Goal: Share content

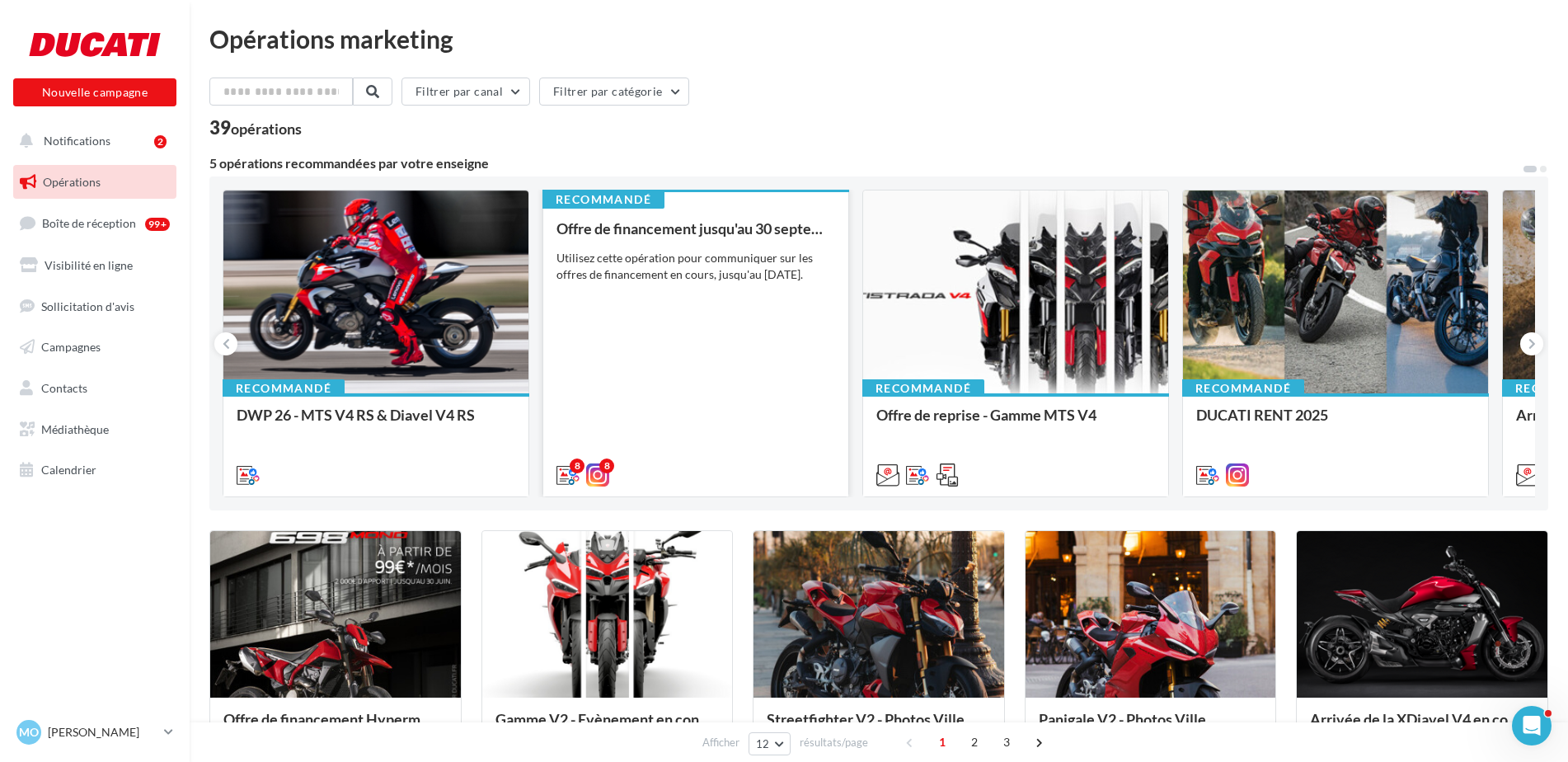
click at [763, 304] on div "Offre de financement jusqu'au 30 septembre Utilisez cette opération pour commun…" at bounding box center [695, 351] width 279 height 261
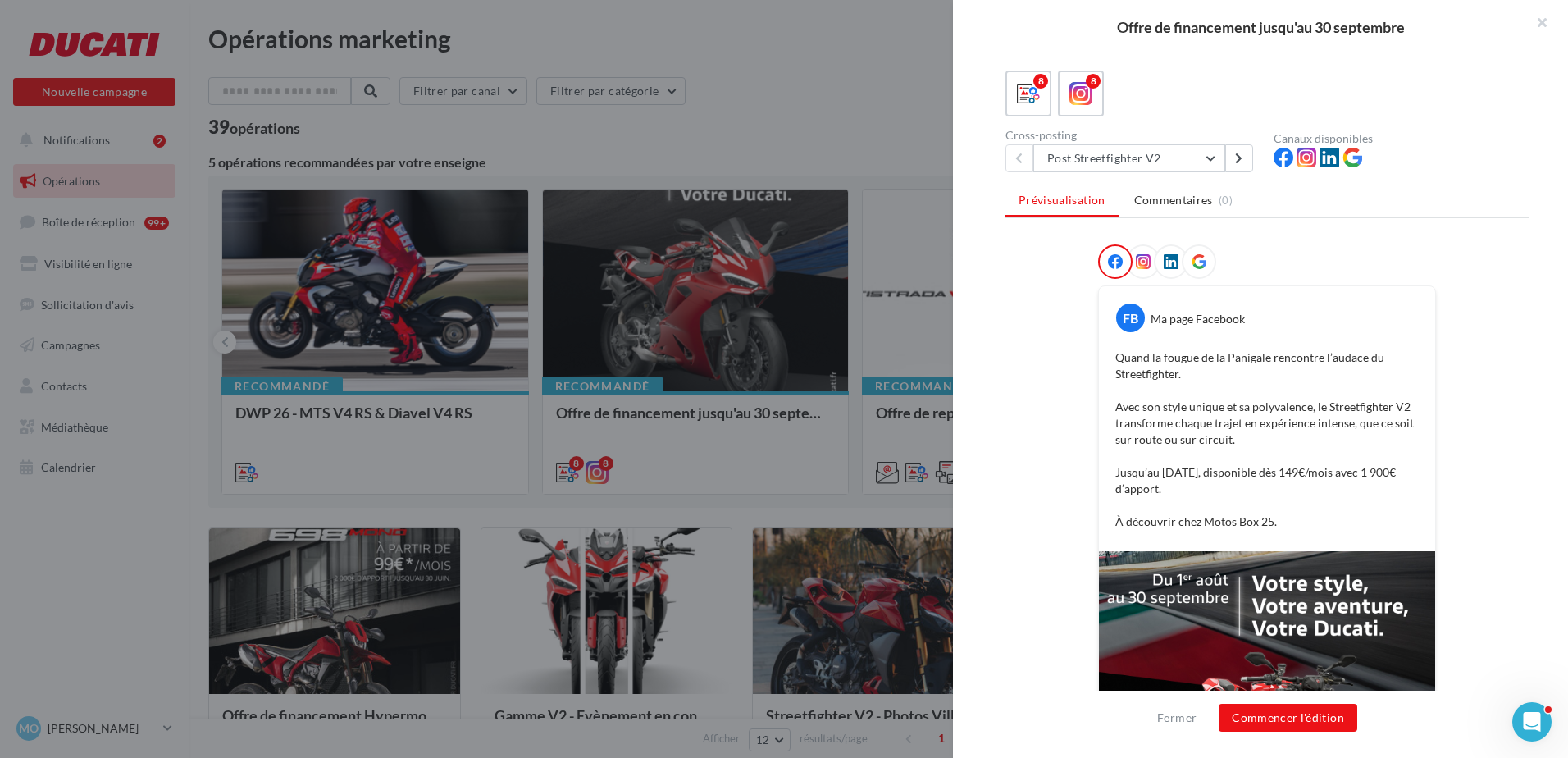
scroll to position [116, 0]
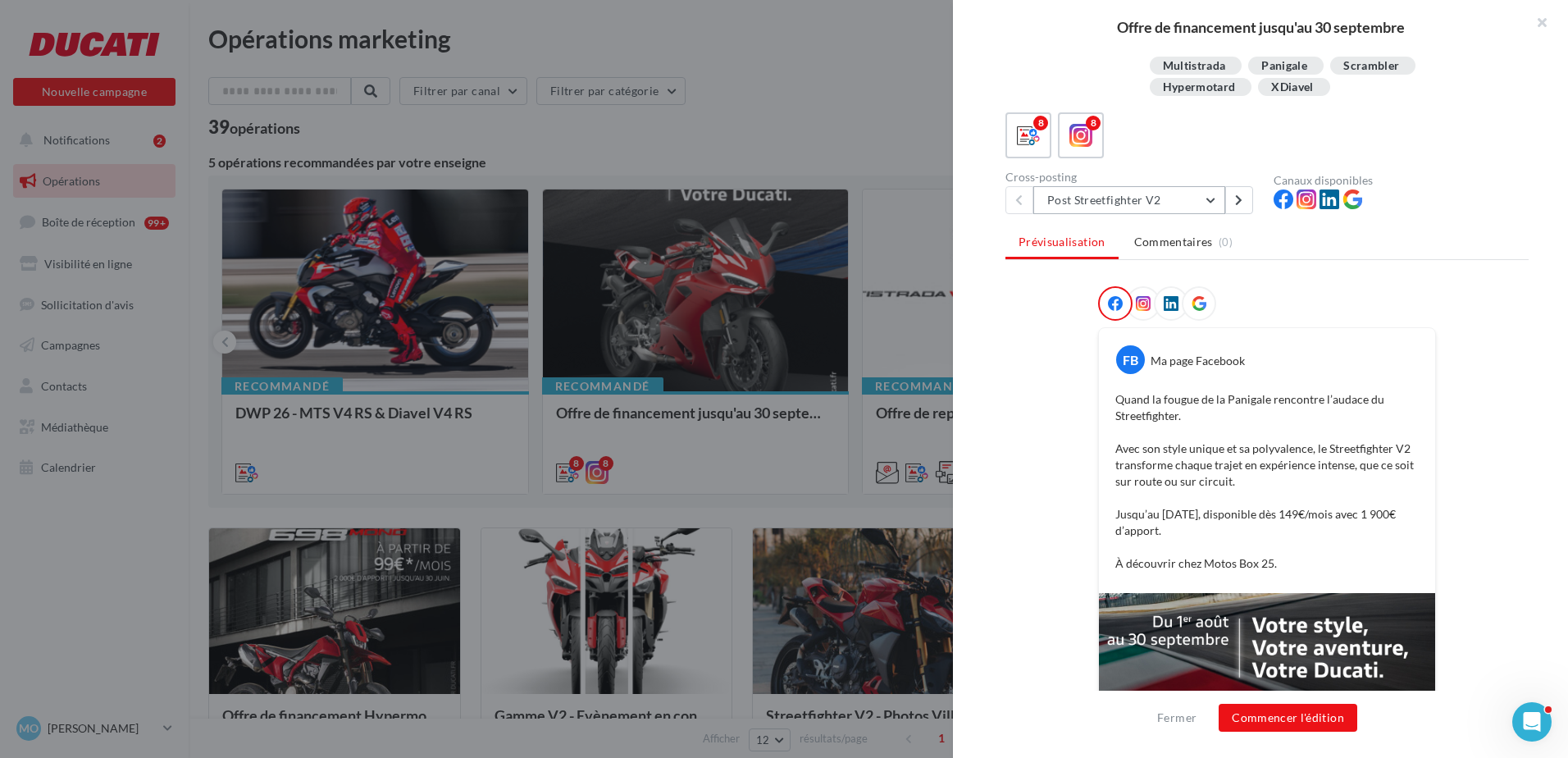
click at [1129, 203] on button "Post Streetfighter V2" at bounding box center [1129, 200] width 192 height 28
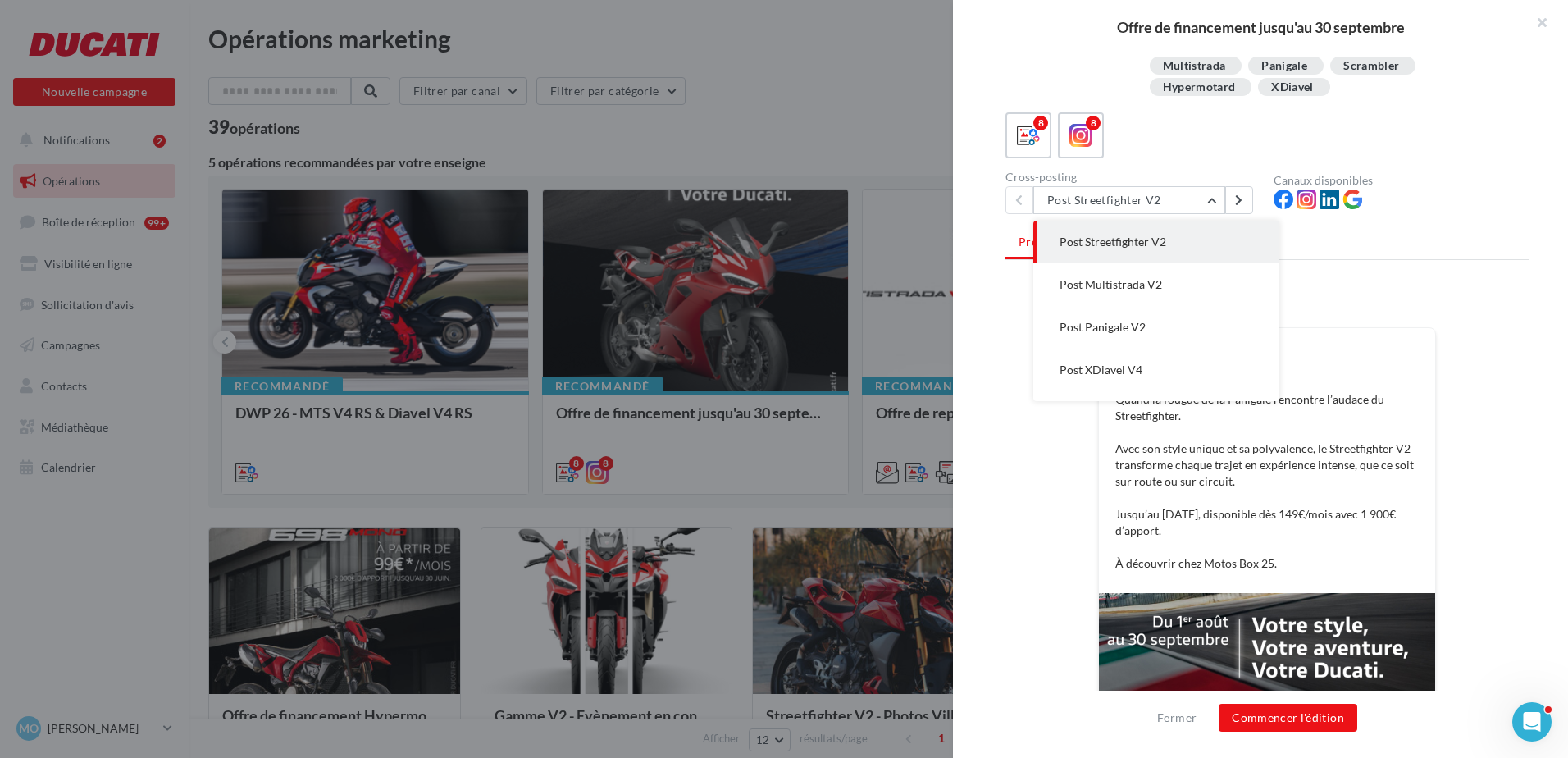
click at [1499, 351] on div "FB Ma page Facebook Quand la fougue de la Panigale rencontre l’audace du Street…" at bounding box center [1268, 619] width 524 height 665
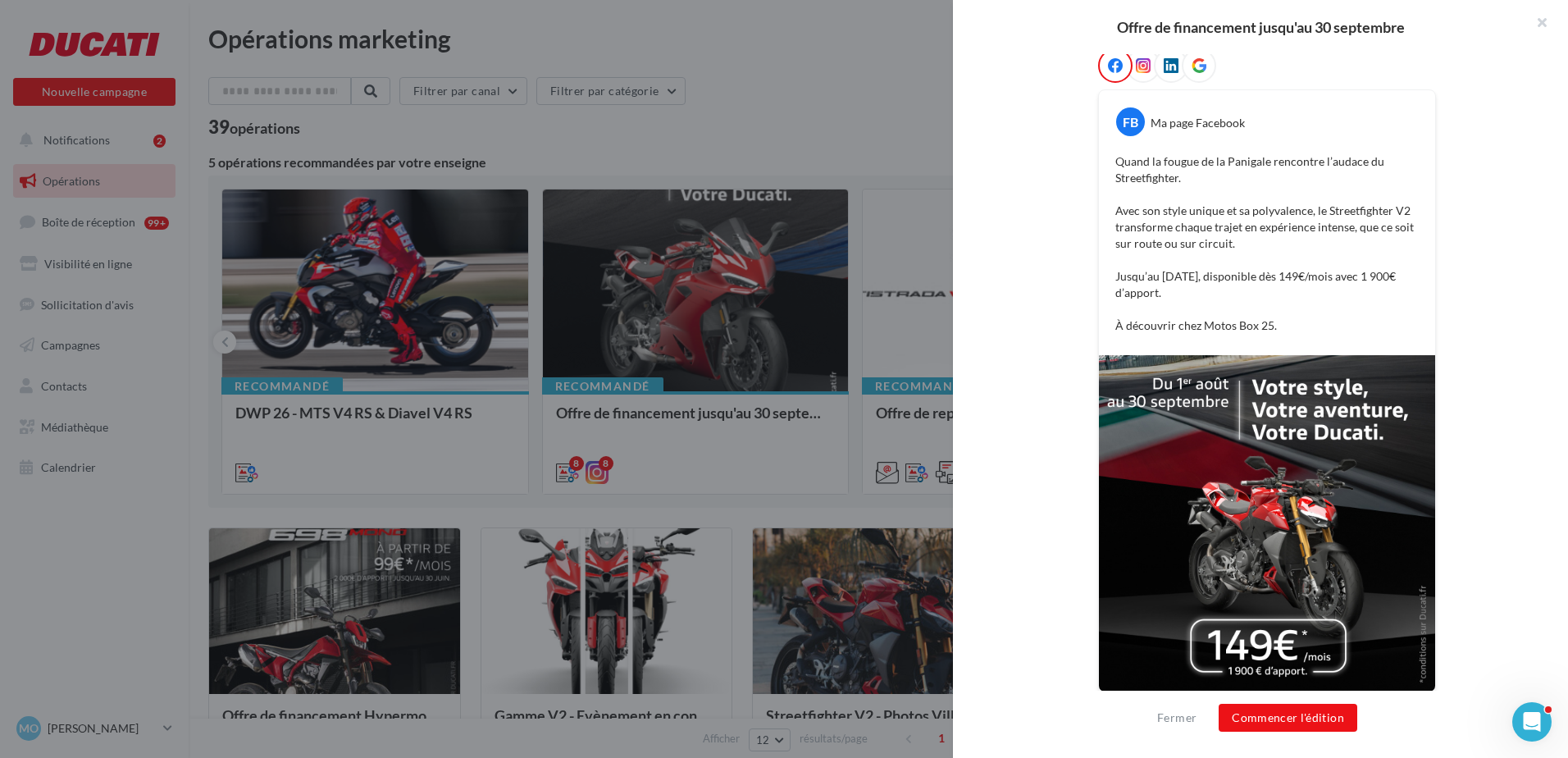
scroll to position [362, 0]
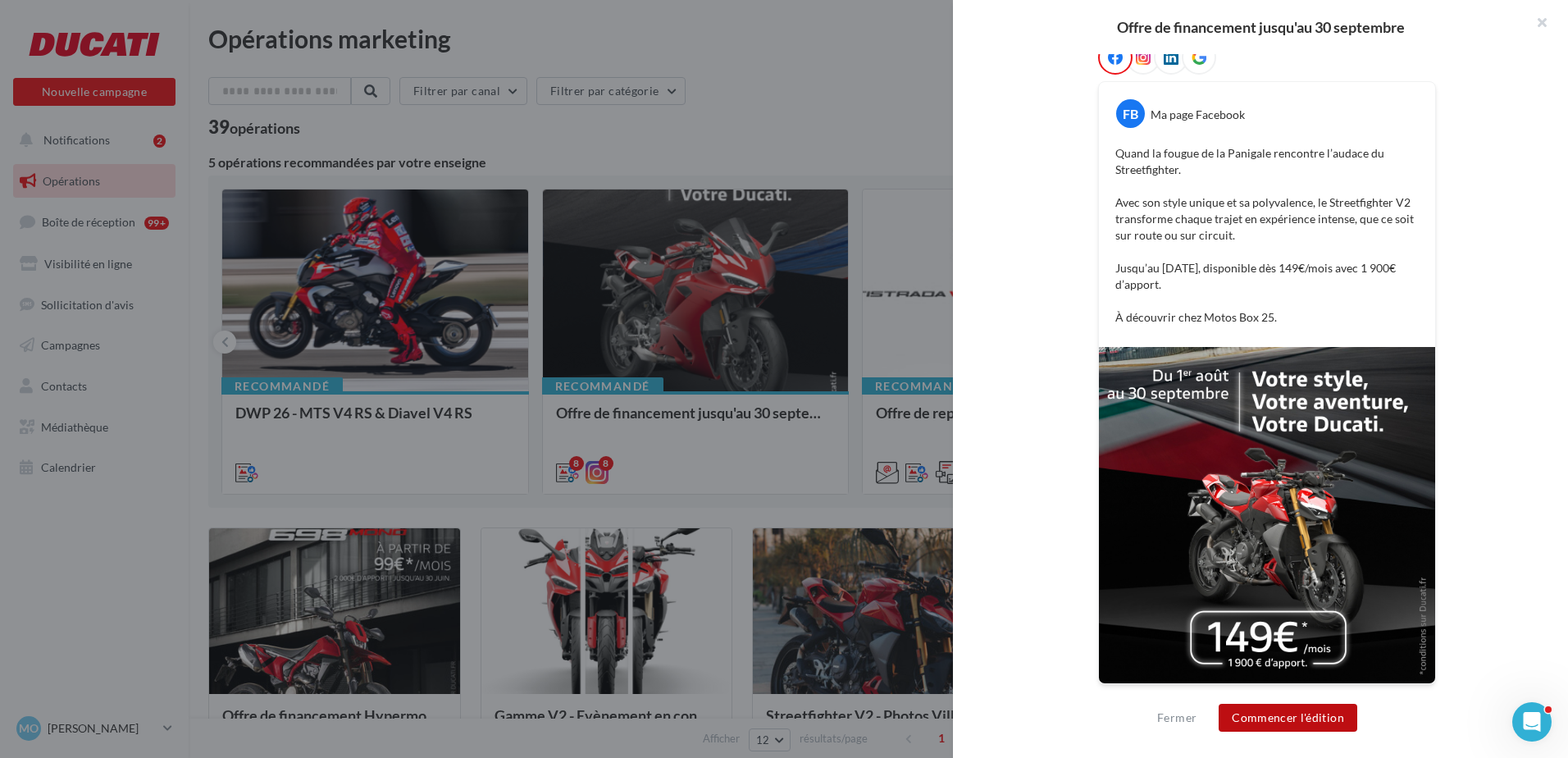
click at [1314, 723] on button "Commencer l'édition" at bounding box center [1287, 717] width 138 height 28
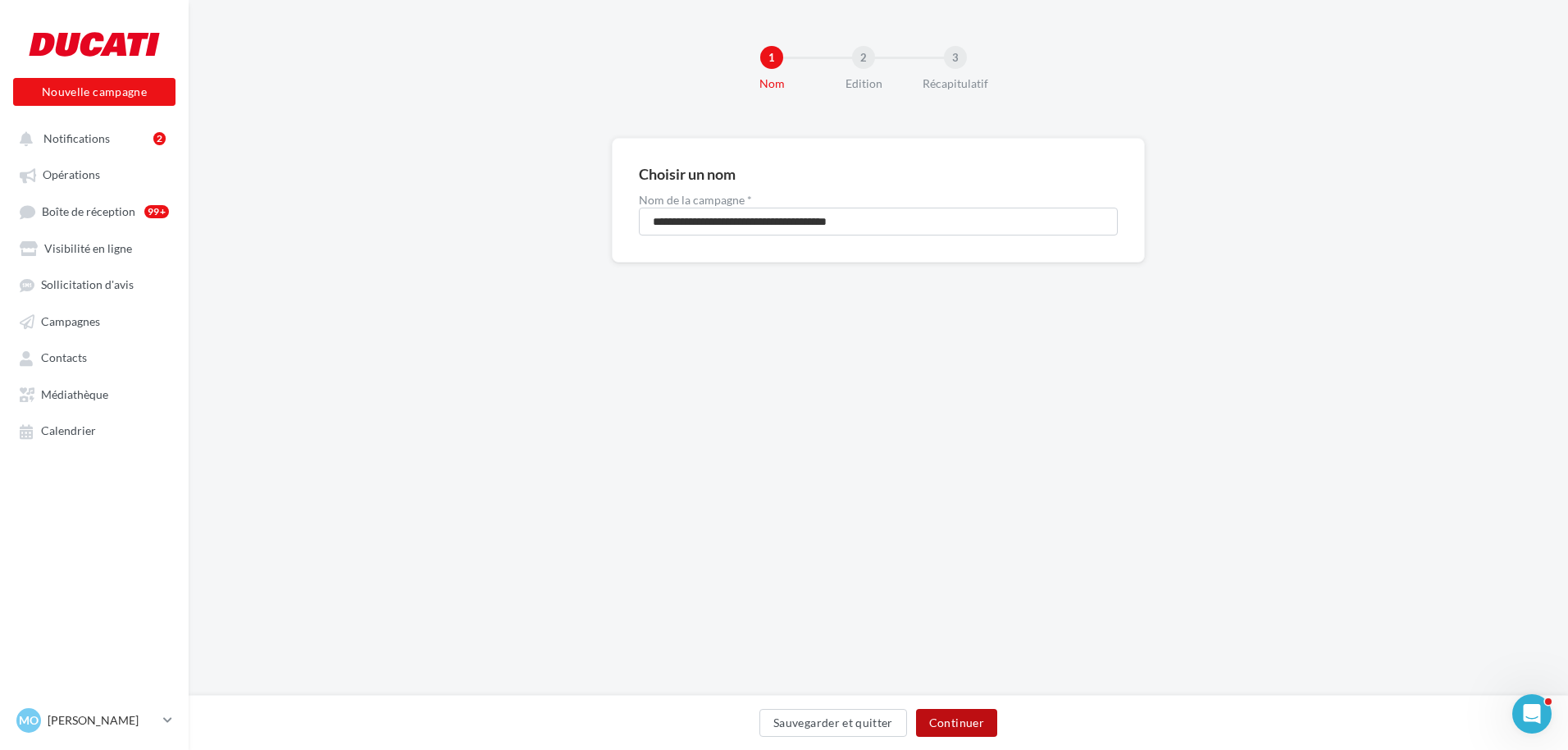
click at [992, 726] on button "Continuer" at bounding box center [956, 722] width 81 height 28
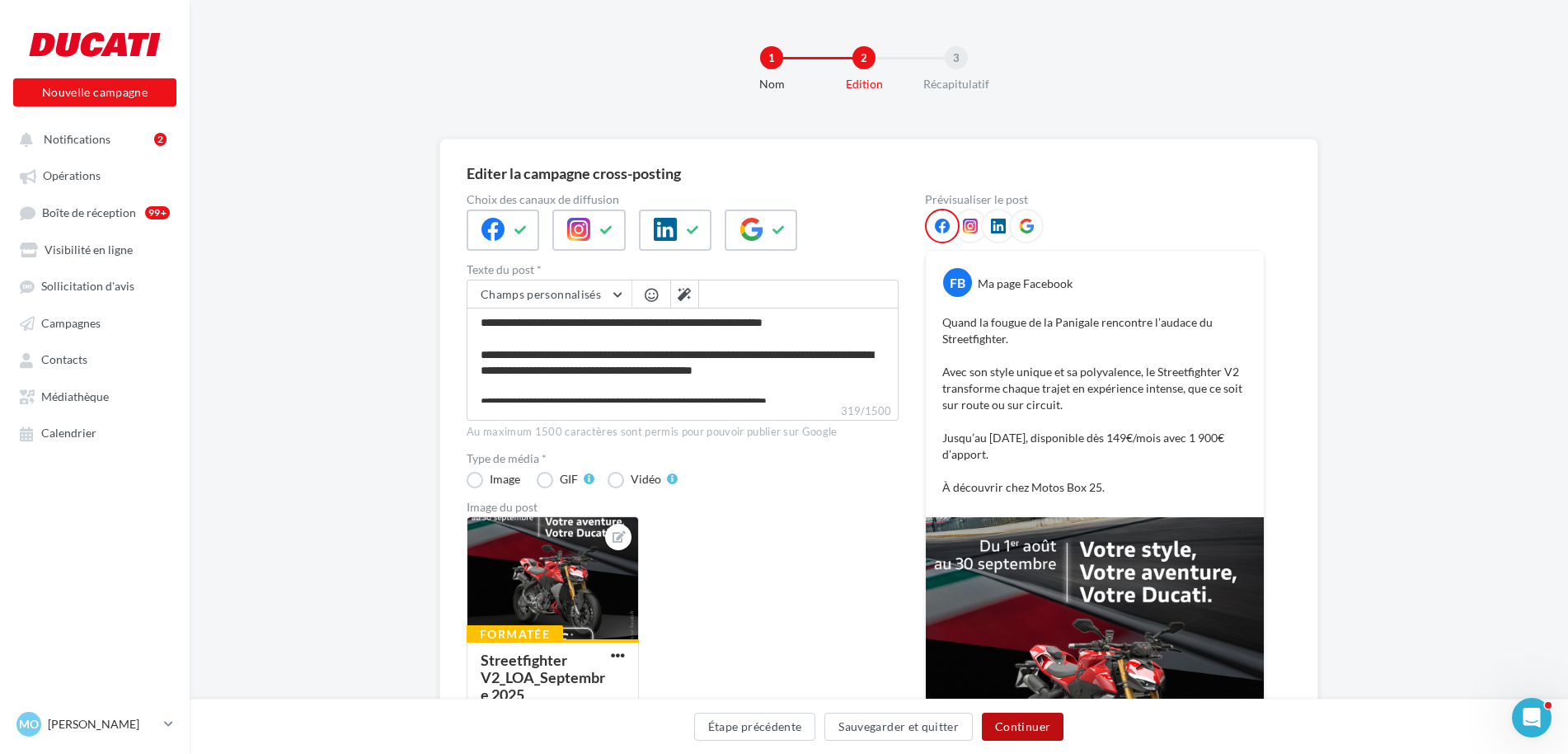
click at [1036, 723] on button "Continuer" at bounding box center [1023, 726] width 81 height 28
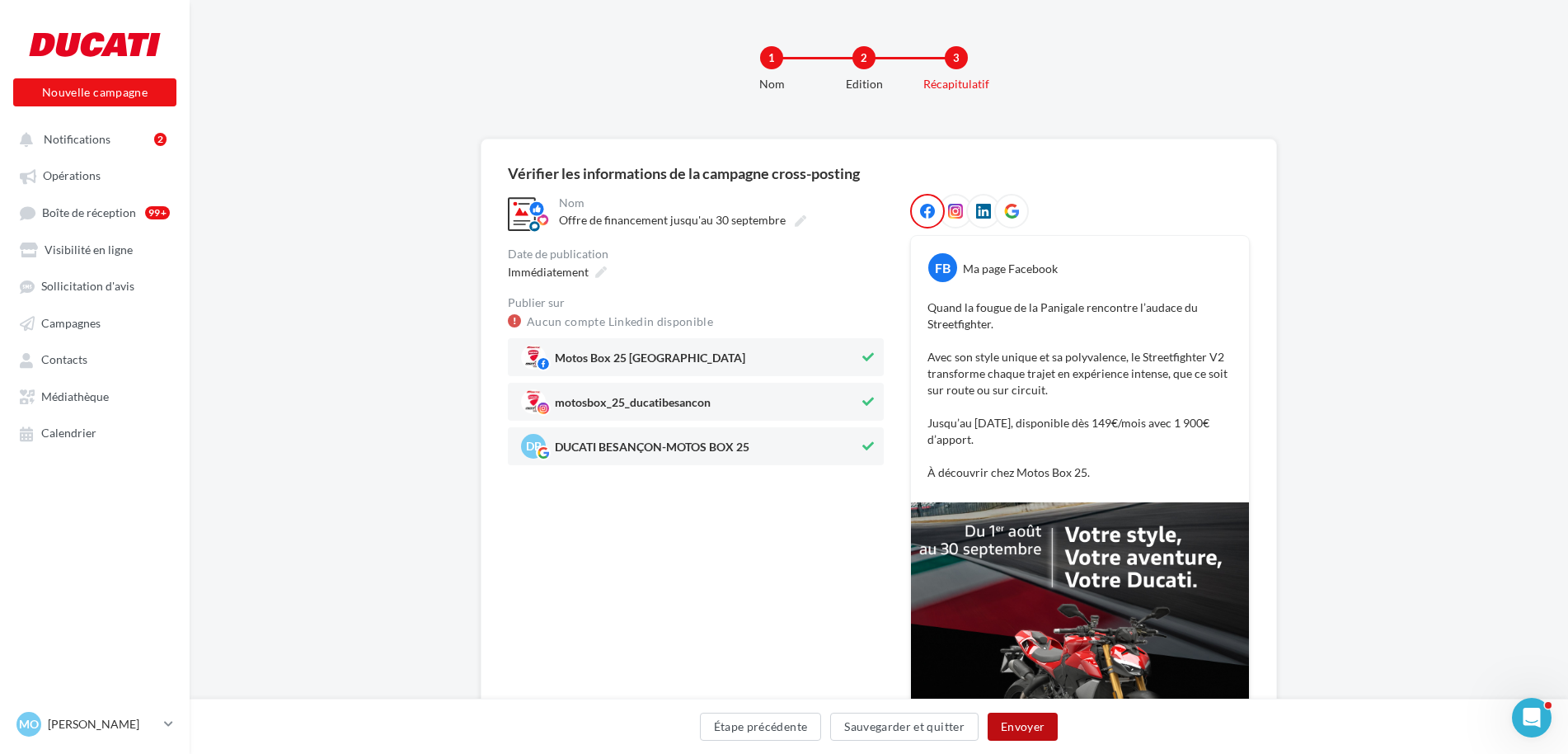
click at [1036, 723] on button "Envoyer" at bounding box center [1022, 726] width 71 height 28
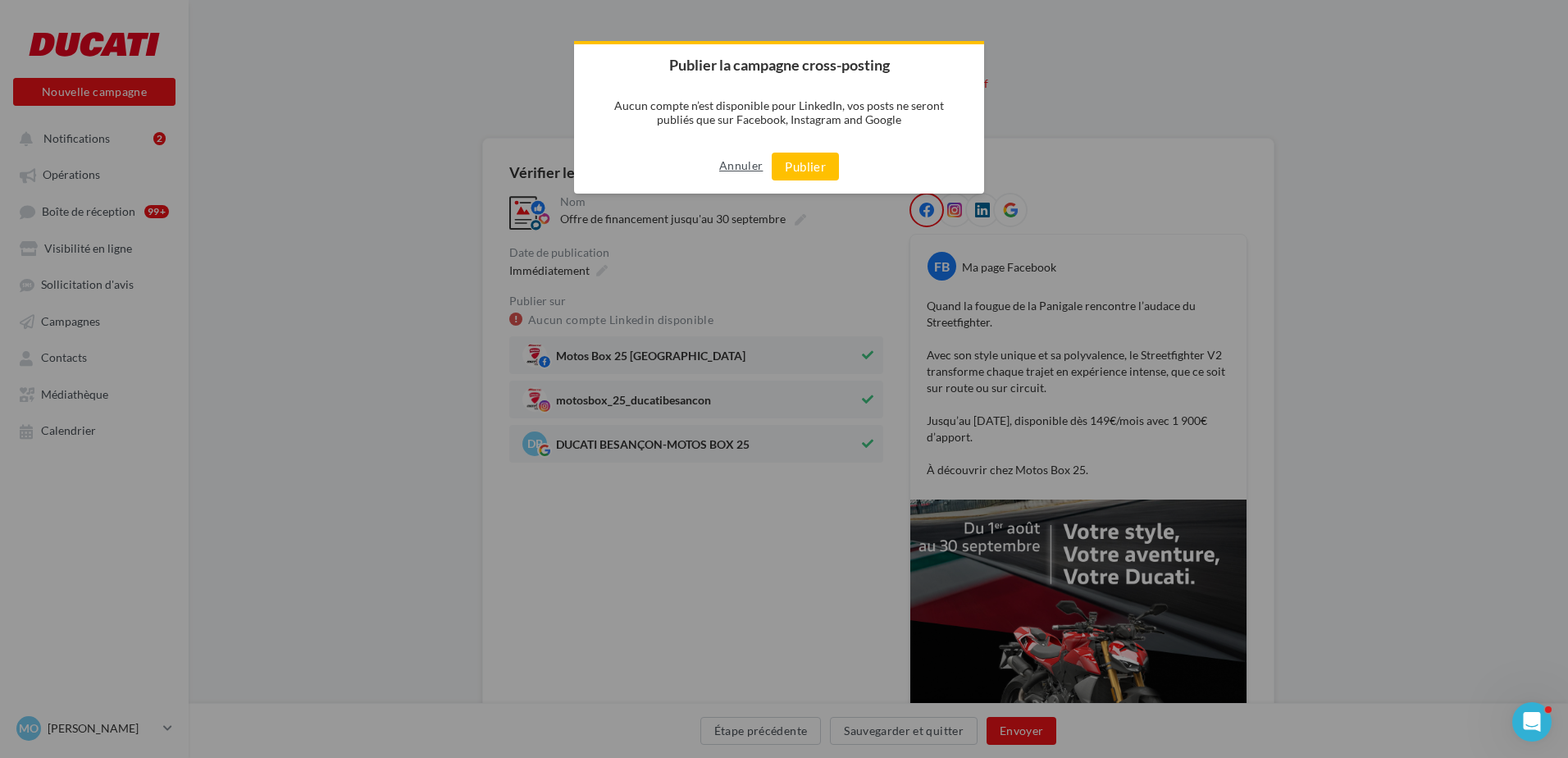
click at [741, 157] on button "Annuler" at bounding box center [741, 165] width 43 height 27
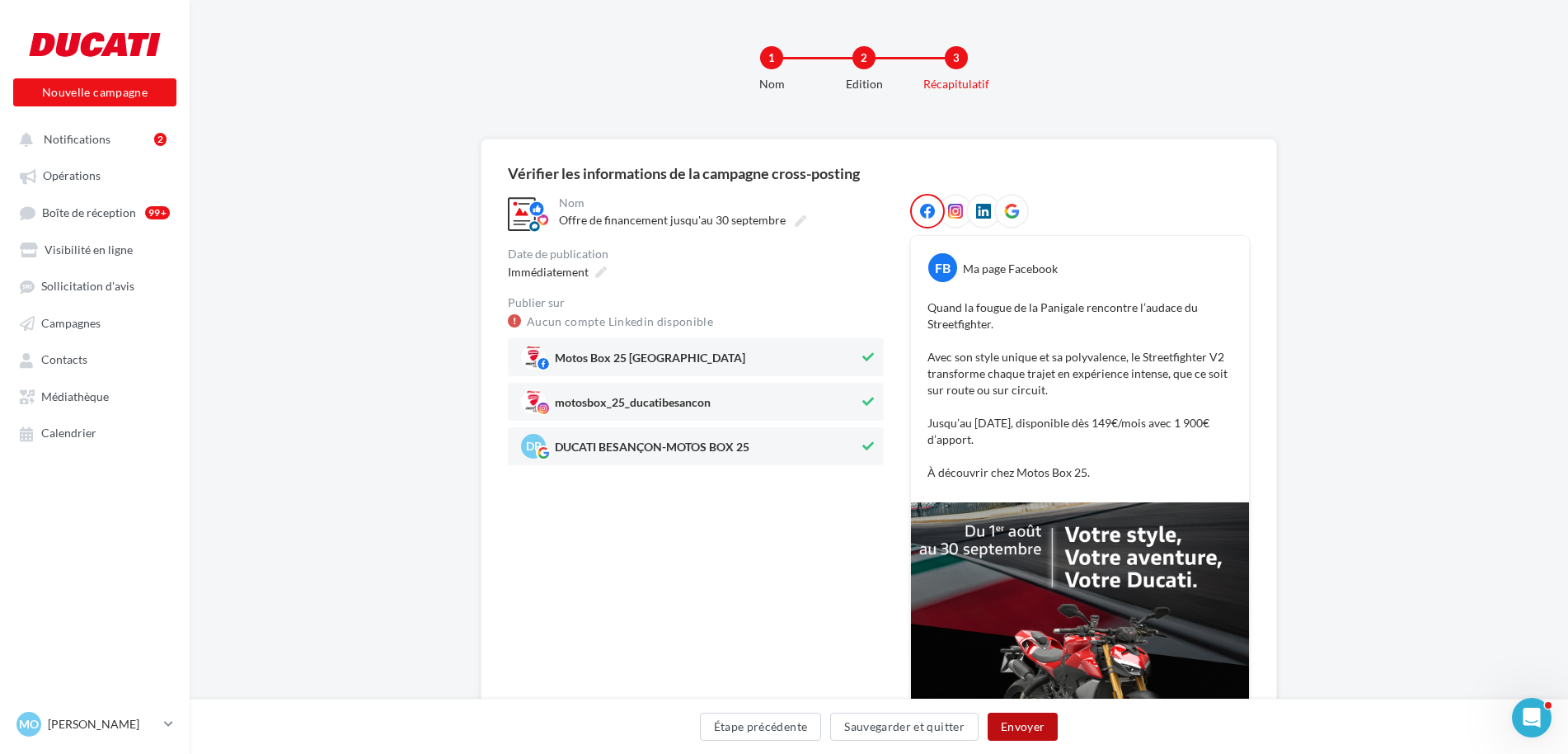
click at [1031, 729] on button "Envoyer" at bounding box center [1022, 726] width 71 height 28
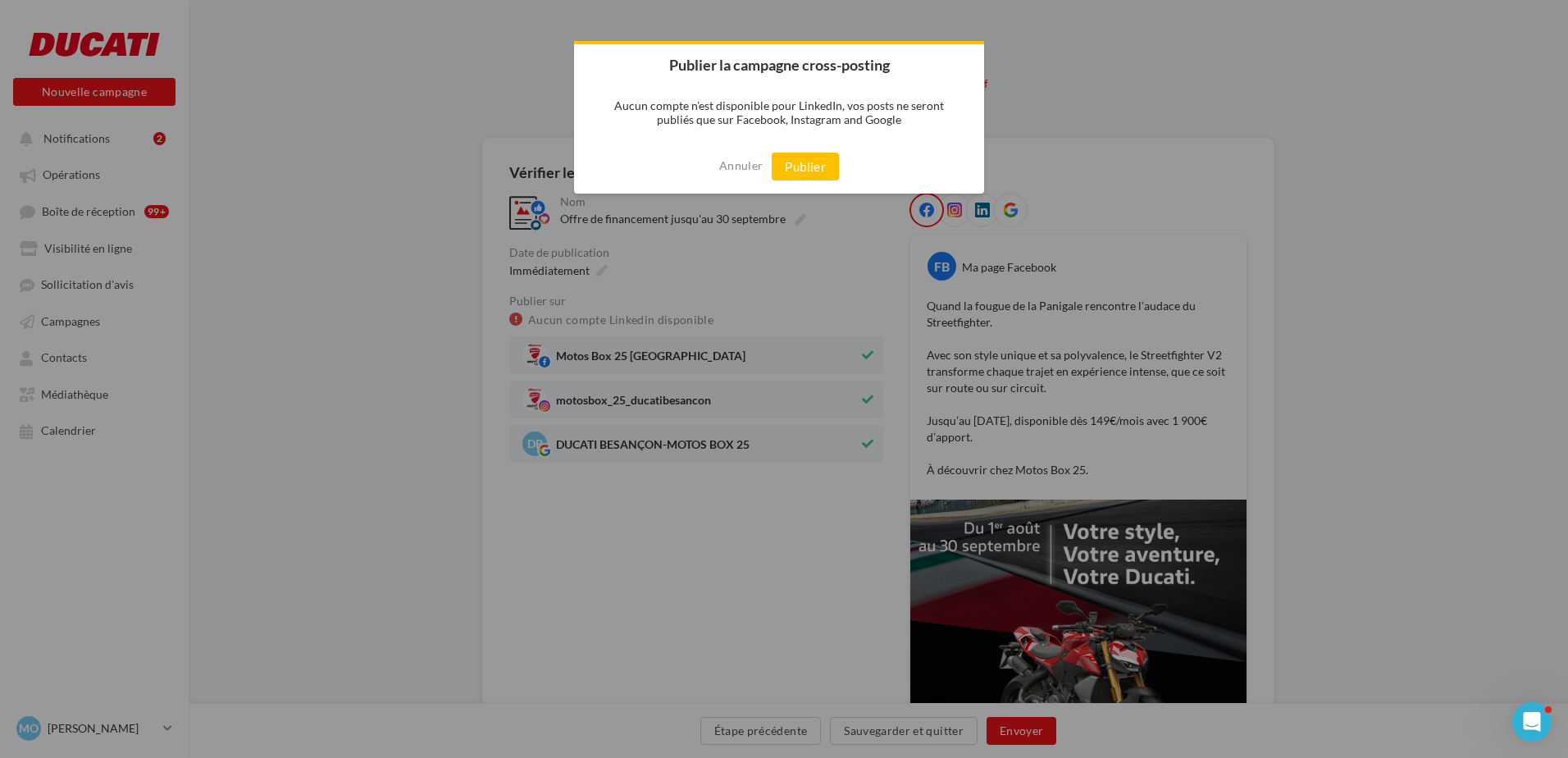
click at [819, 182] on div "Annuler Publier" at bounding box center [779, 166] width 410 height 54
click at [819, 179] on button "Publier" at bounding box center [805, 166] width 67 height 28
